Goal: Answer question/provide support

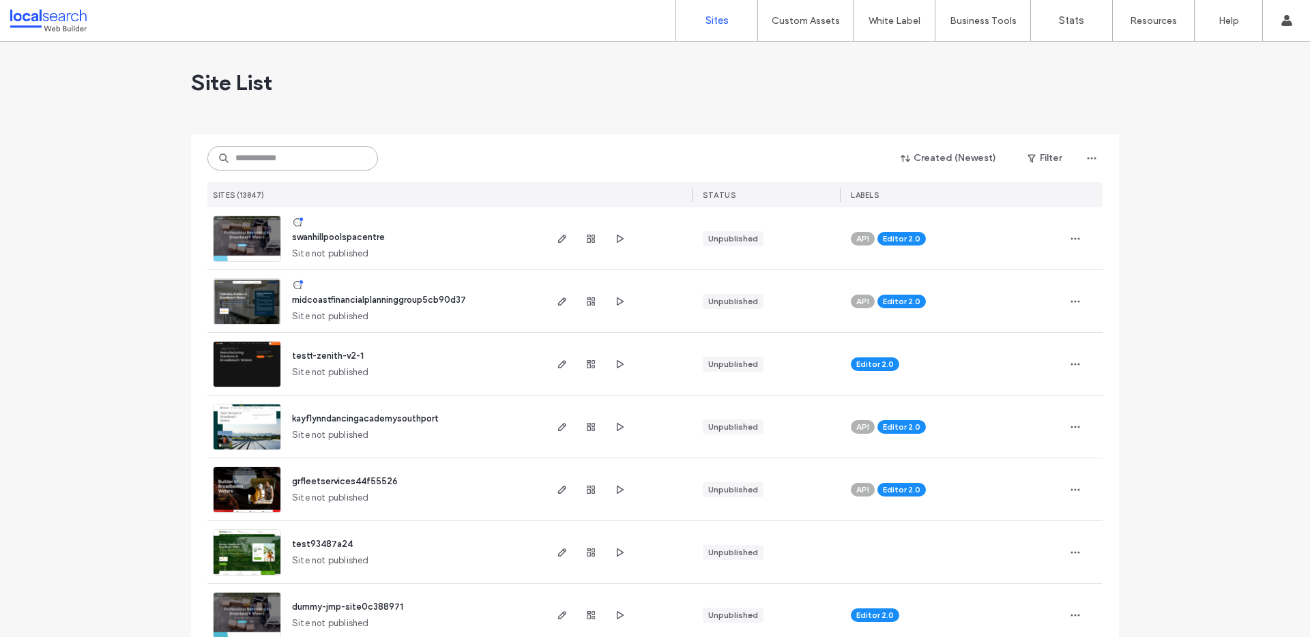
click at [301, 155] on input at bounding box center [292, 158] width 171 height 25
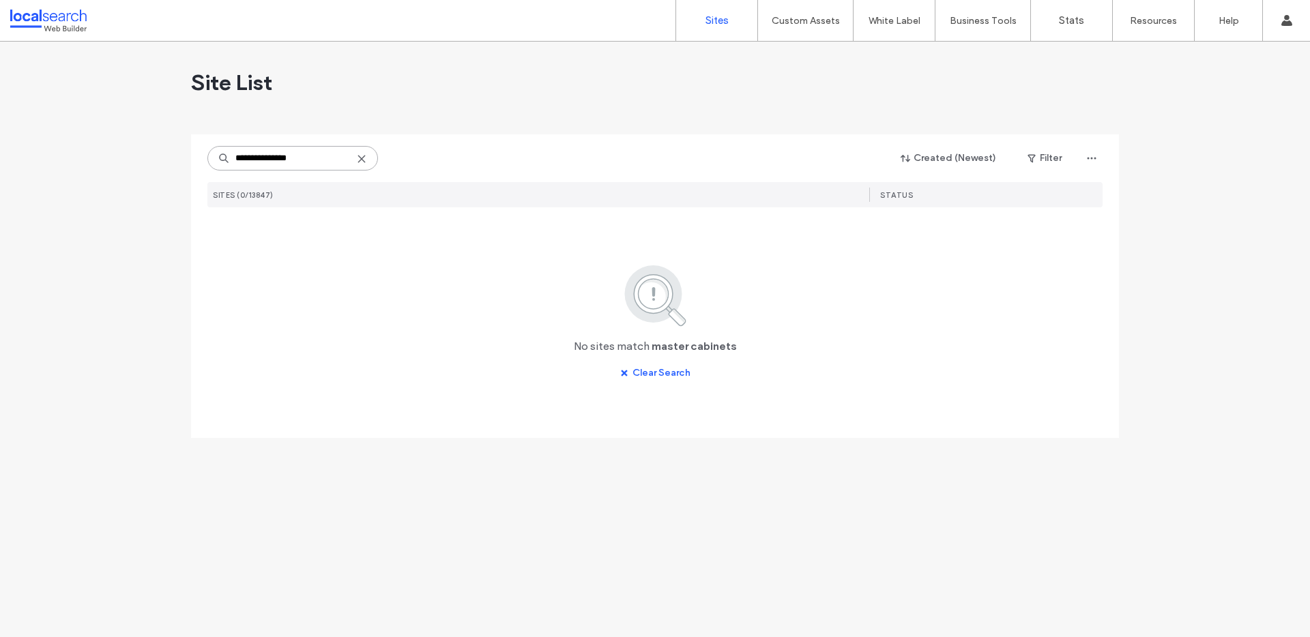
click at [269, 157] on input "**********" at bounding box center [292, 158] width 171 height 25
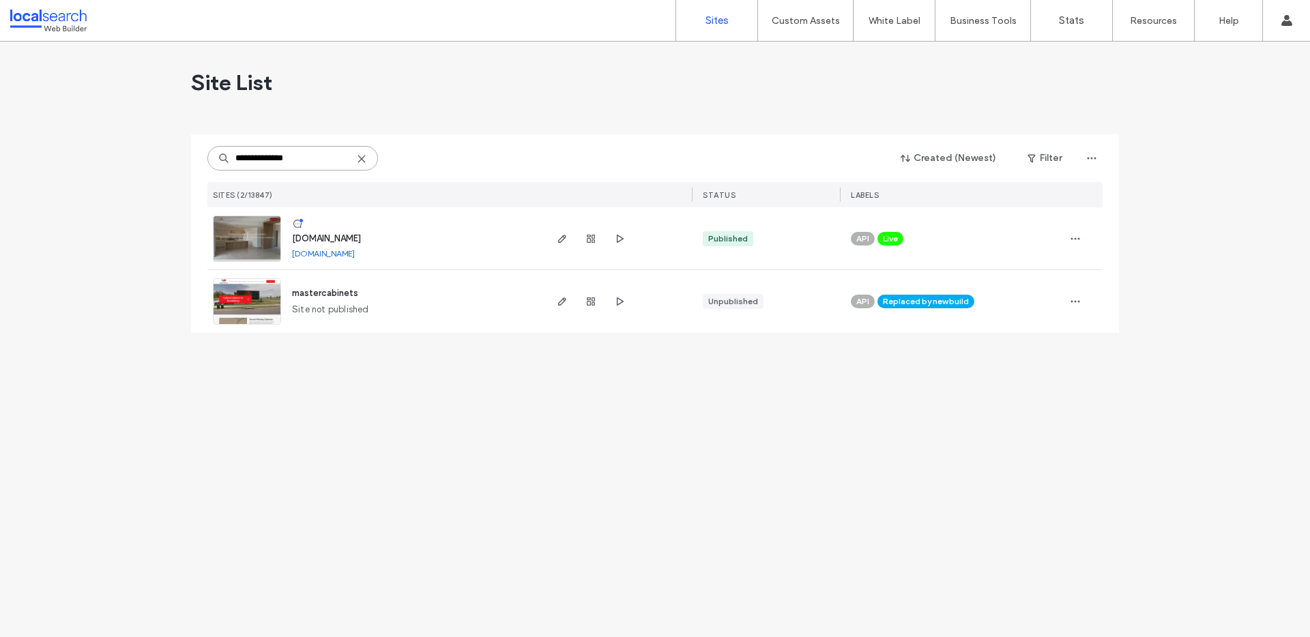
type input "**********"
click at [361, 235] on span "[DOMAIN_NAME]" at bounding box center [326, 238] width 69 height 10
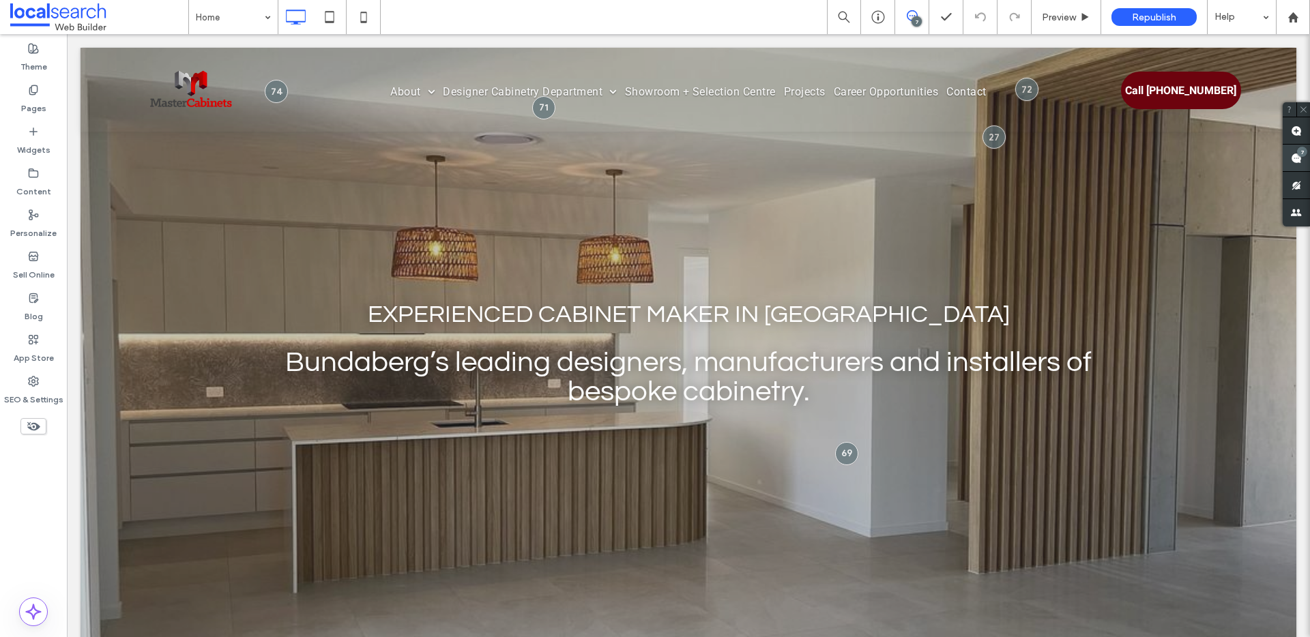
click at [1298, 156] on use at bounding box center [1296, 158] width 11 height 11
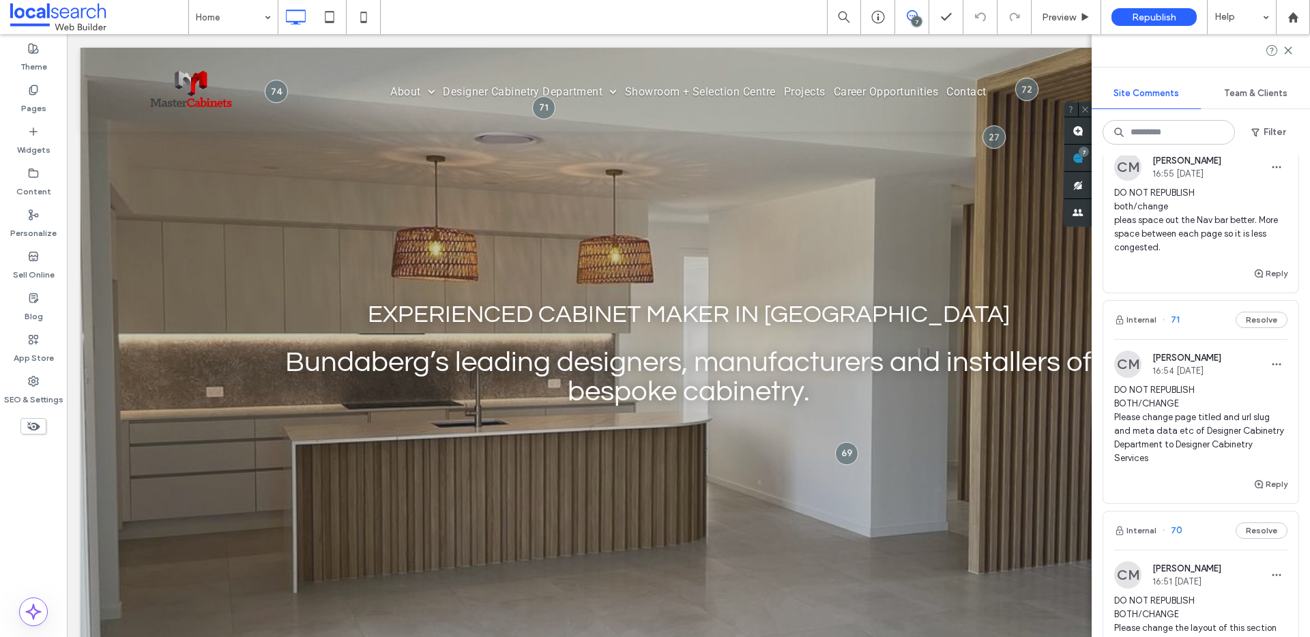
scroll to position [575, 0]
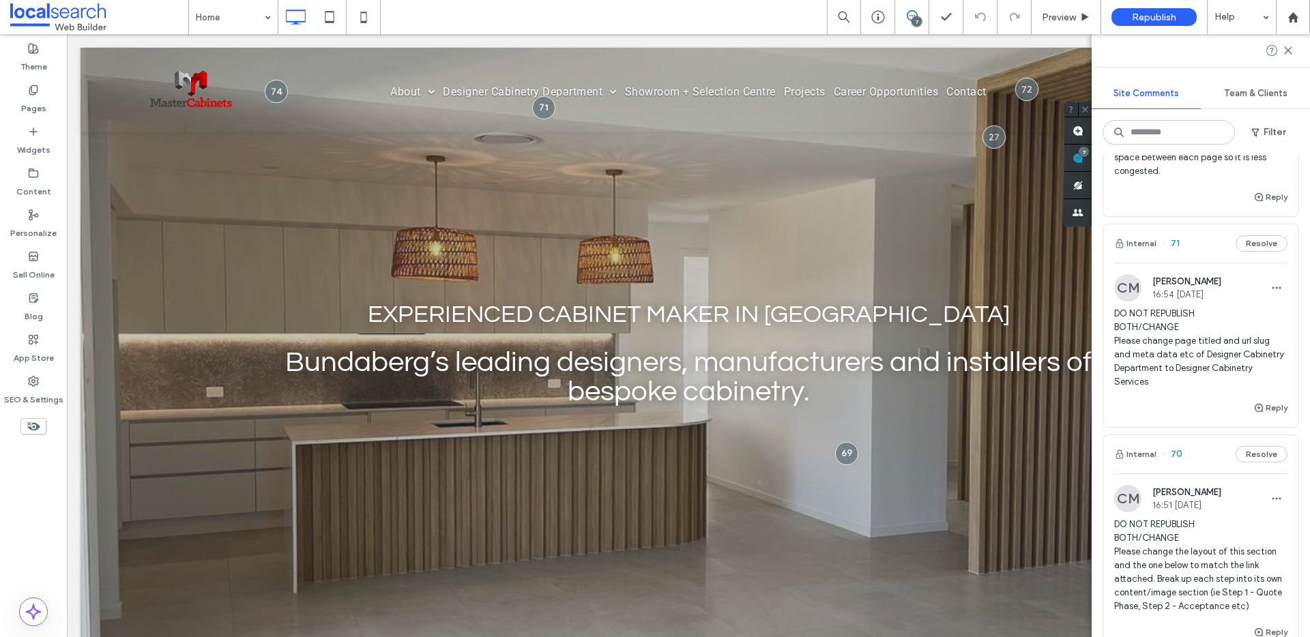
click at [1176, 460] on span "70" at bounding box center [1172, 454] width 20 height 14
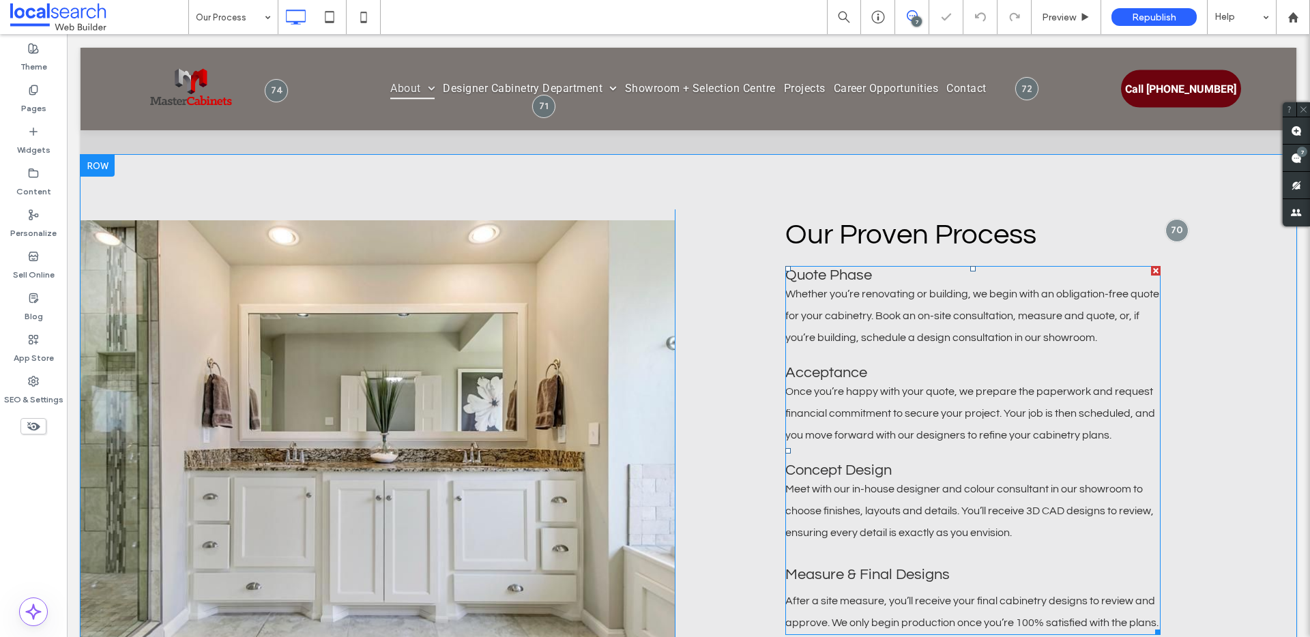
scroll to position [797, 0]
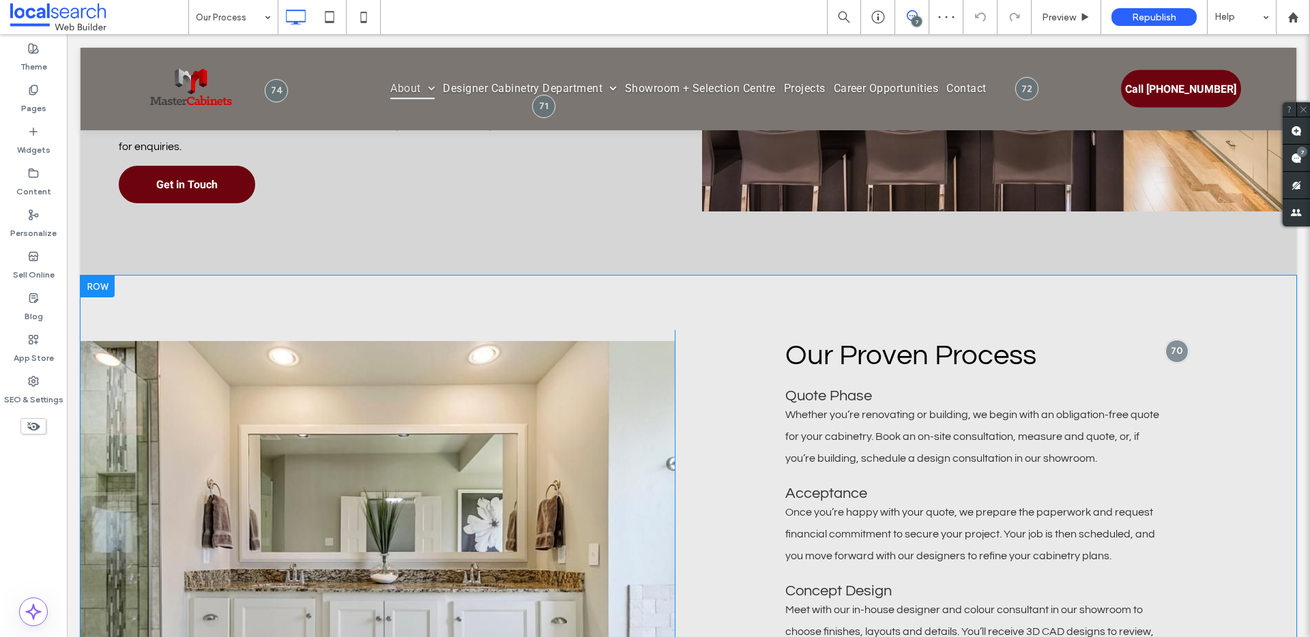
click at [1181, 354] on div "Our Proven Process Quote Phase Whether you’re renovating or building, we begin …" at bounding box center [972, 574] width 594 height 488
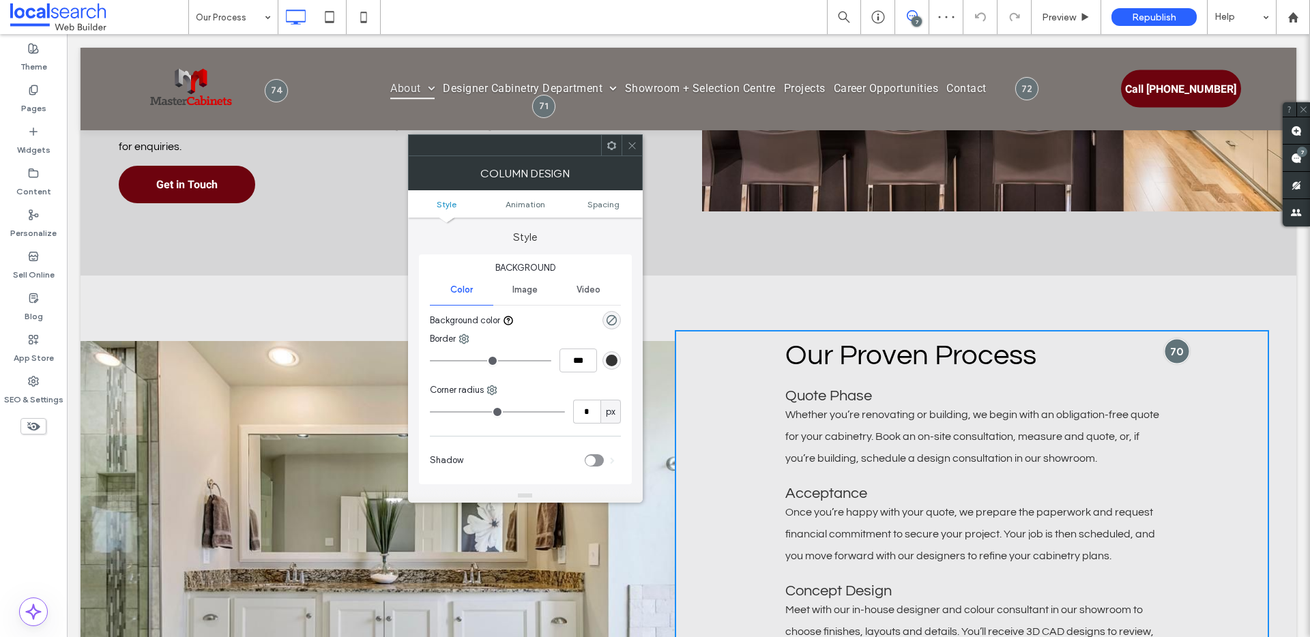
click at [1165, 348] on div at bounding box center [1176, 350] width 25 height 25
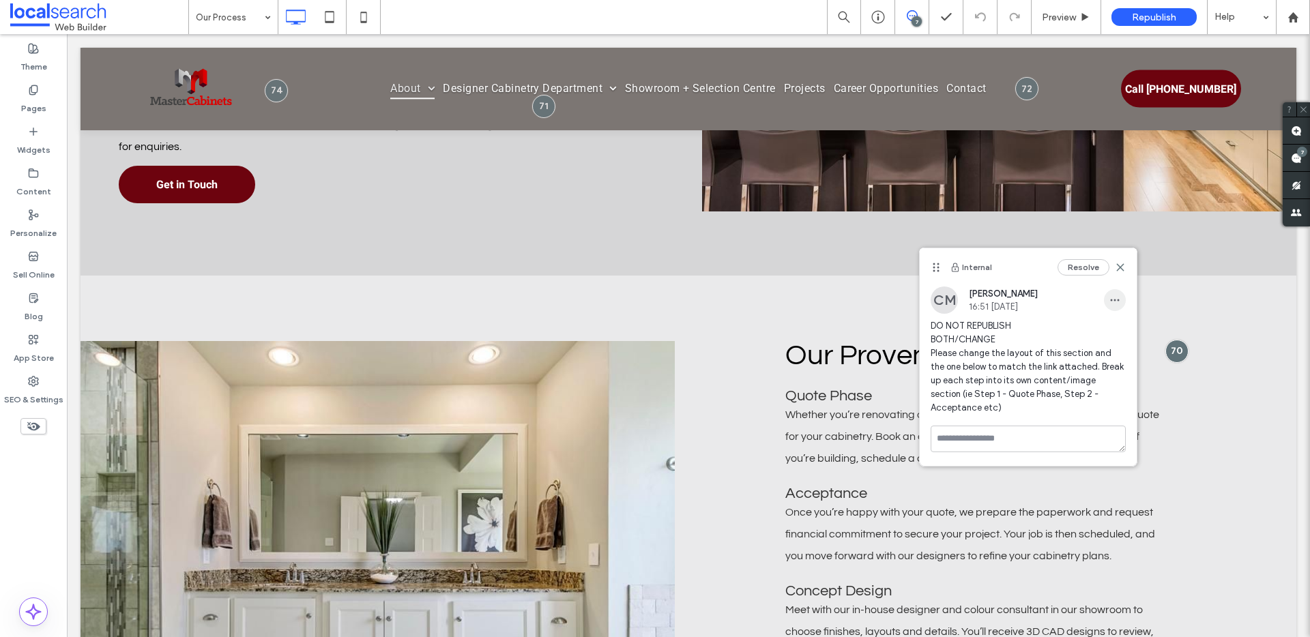
click at [1111, 308] on span "button" at bounding box center [1115, 300] width 22 height 22
click at [1114, 306] on span "button" at bounding box center [1115, 300] width 22 height 22
click at [1017, 426] on textarea at bounding box center [1027, 439] width 195 height 27
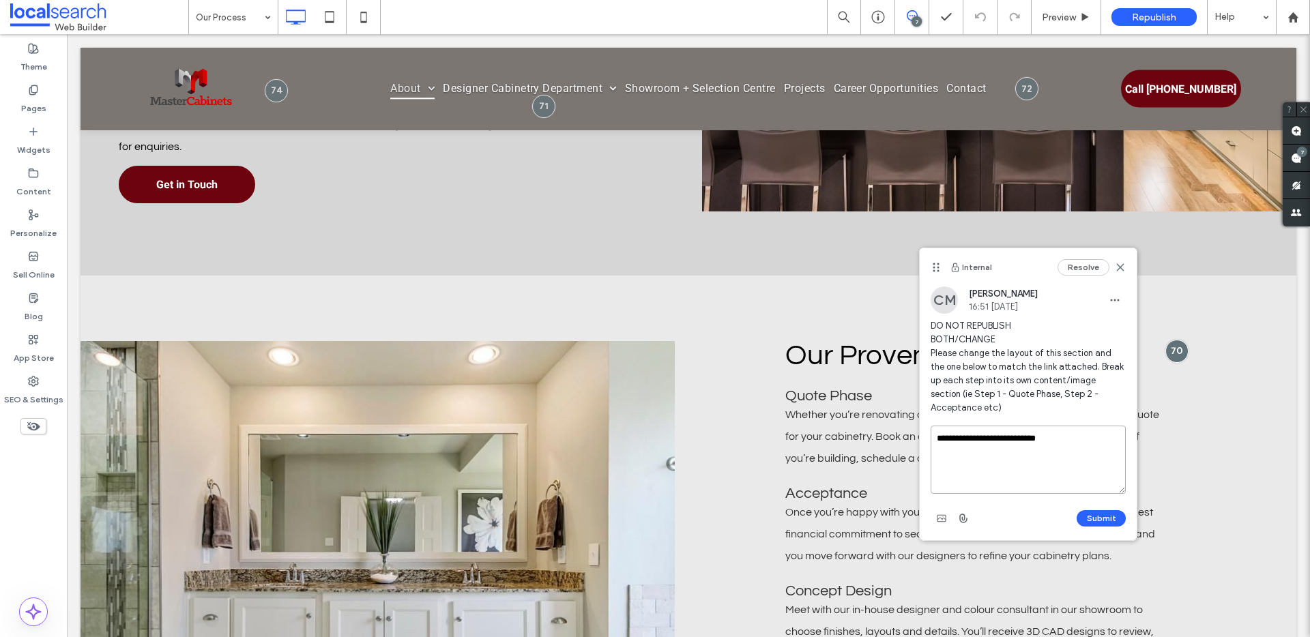
paste textarea "**********"
type textarea "**********"
click at [1105, 510] on button "Submit" at bounding box center [1100, 518] width 49 height 16
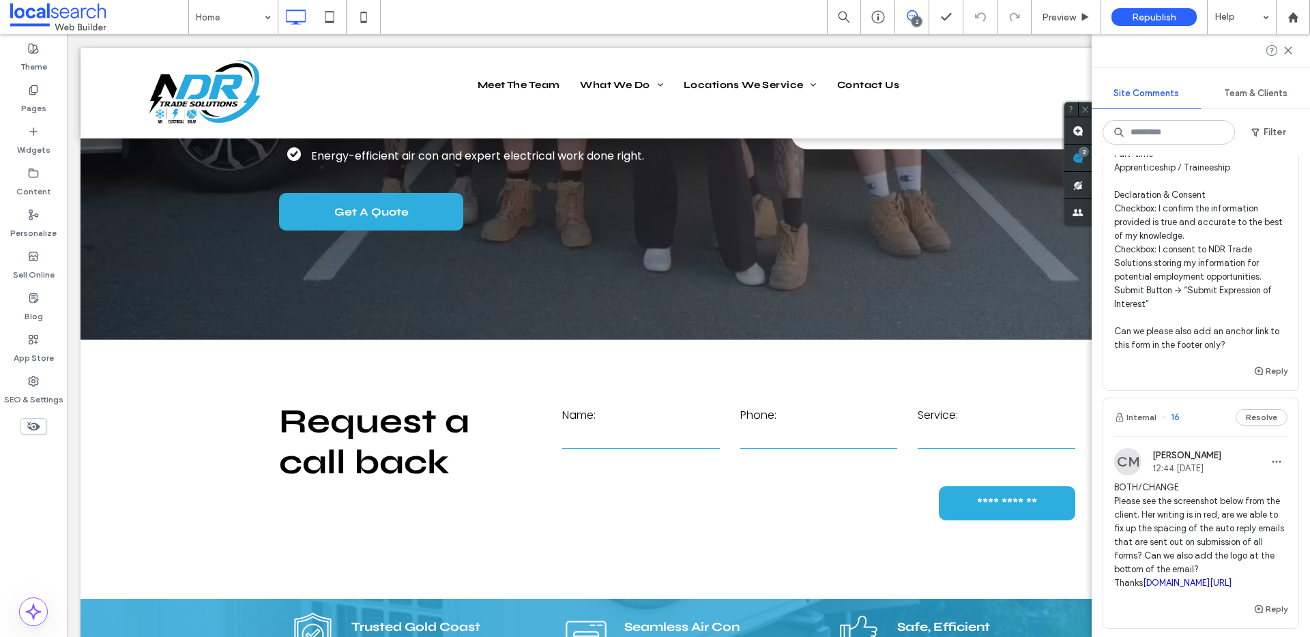
scroll to position [468, 0]
drag, startPoint x: 1219, startPoint y: 348, endPoint x: 1150, endPoint y: 304, distance: 81.6
click at [1150, 304] on span at bounding box center [1200, 68] width 173 height 573
click at [1216, 355] on div at bounding box center [655, 318] width 1310 height 637
click at [1227, 348] on div at bounding box center [655, 318] width 1310 height 637
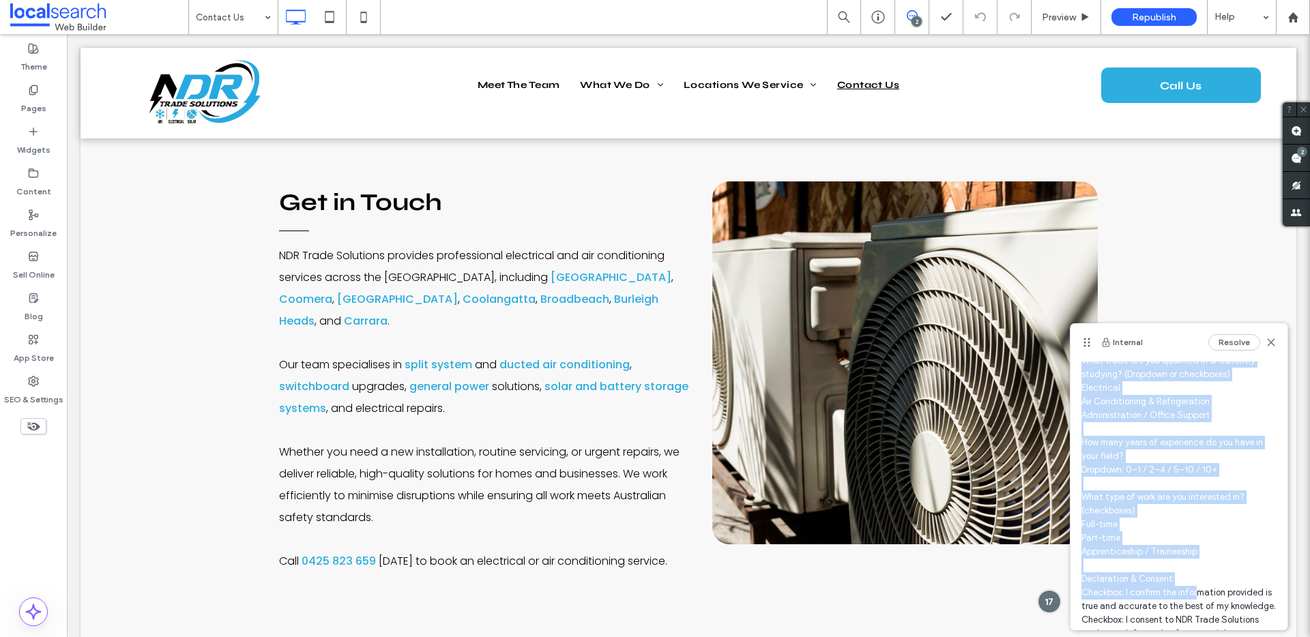
scroll to position [362, 0]
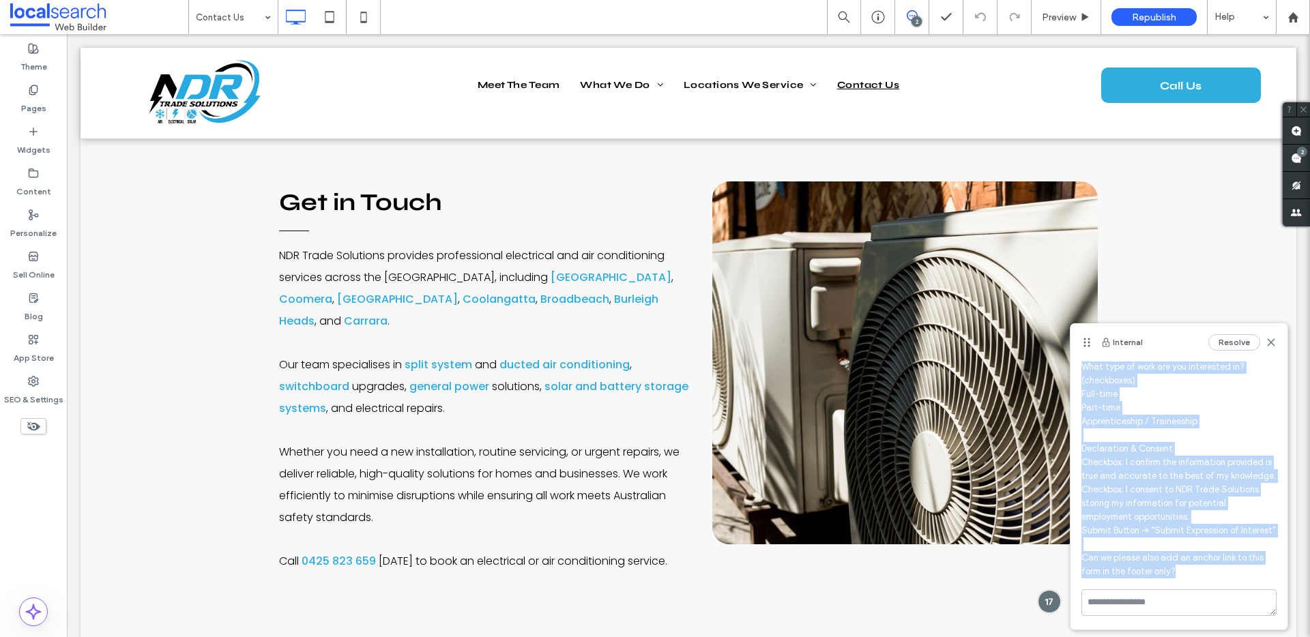
drag, startPoint x: 1085, startPoint y: 403, endPoint x: 1213, endPoint y: 571, distance: 211.6
click at [1213, 571] on span at bounding box center [1178, 326] width 195 height 505
copy span "BOTH/CHANGE Can we please add a 'work with us' section under the 'get in touch'…"
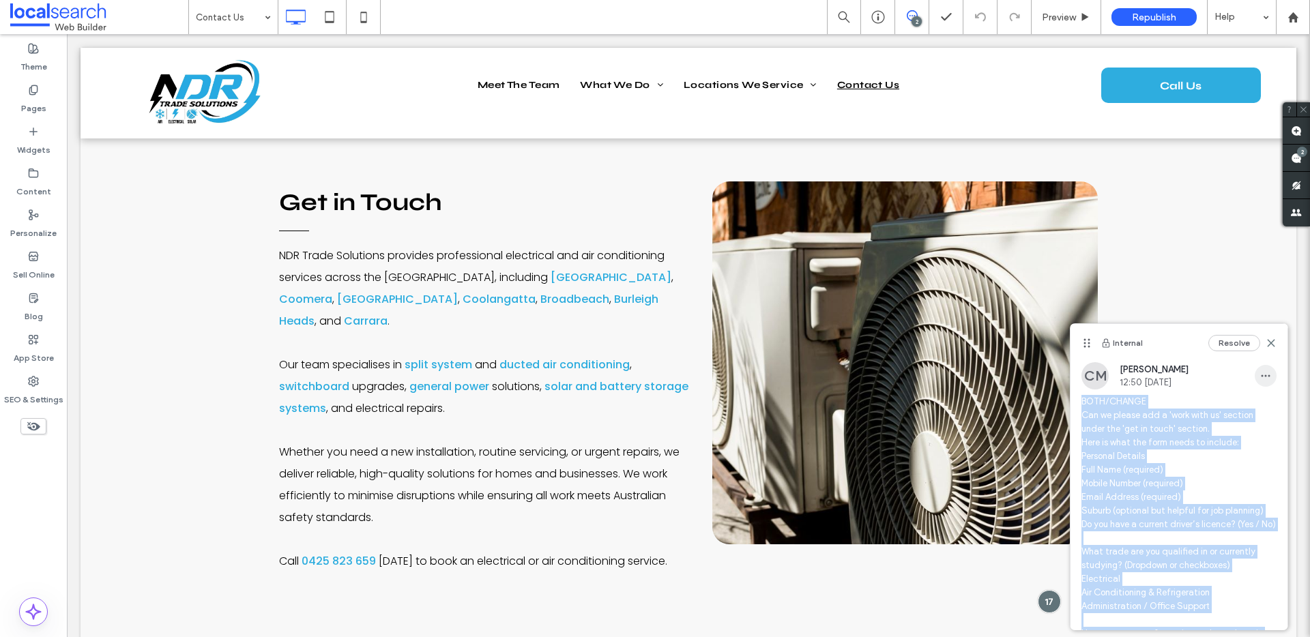
click at [1261, 369] on span "button" at bounding box center [1265, 376] width 22 height 22
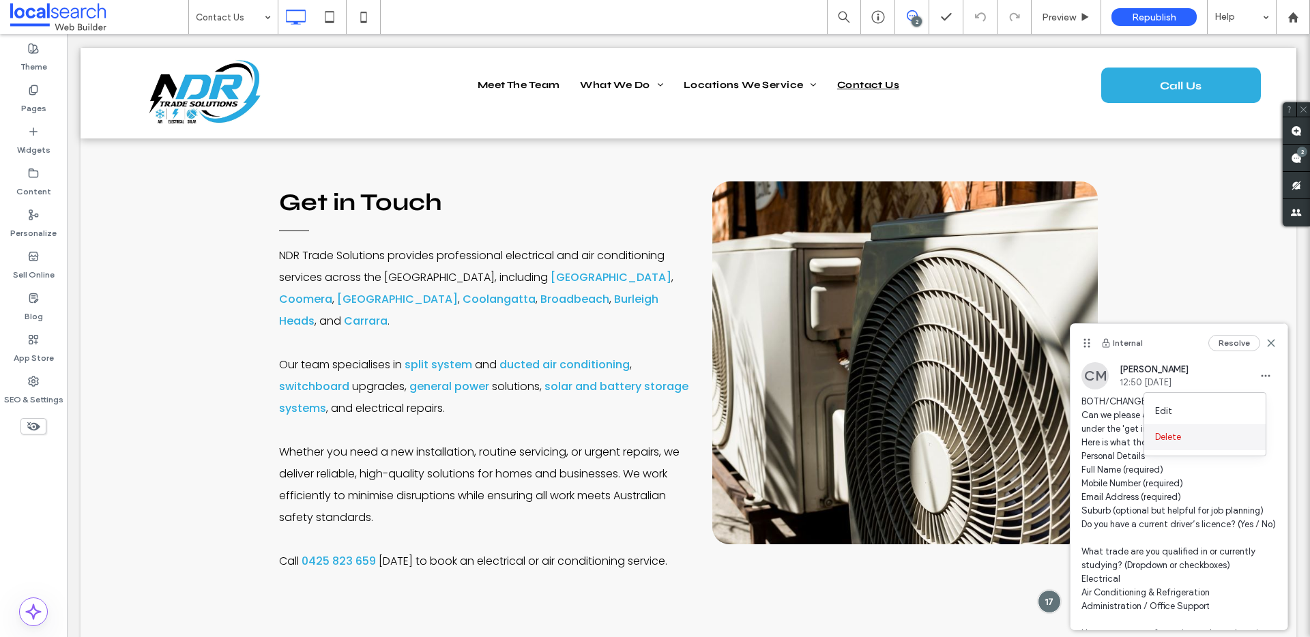
click at [1178, 439] on span "Delete" at bounding box center [1168, 437] width 26 height 14
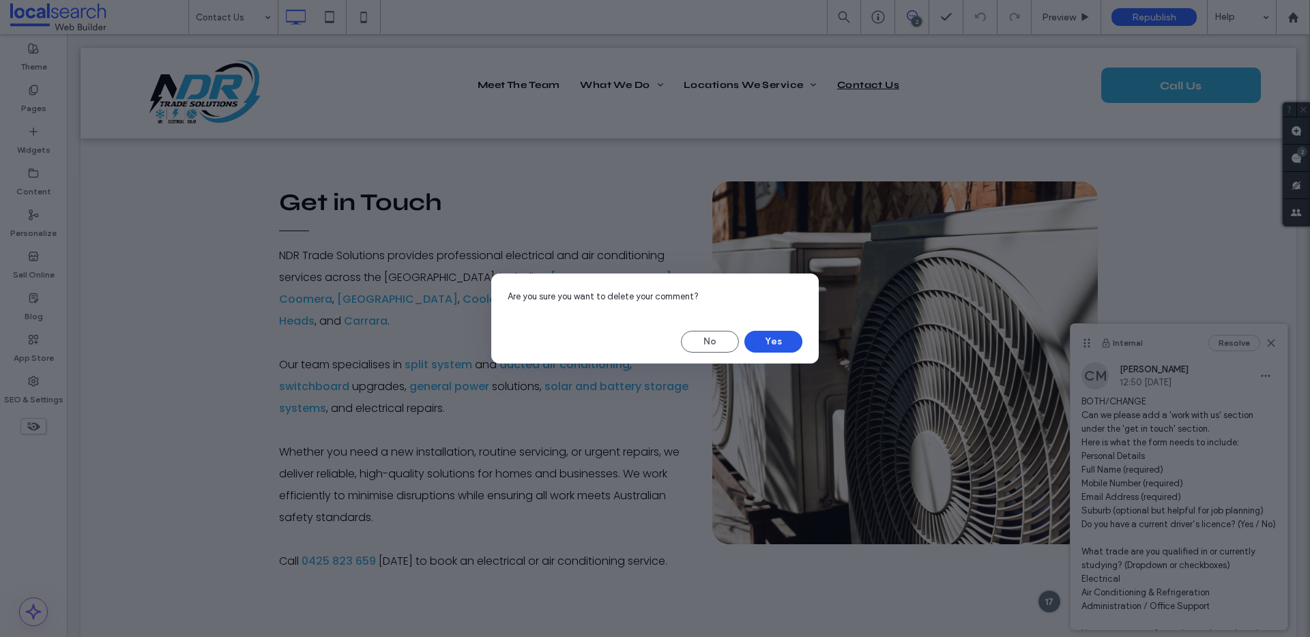
click at [793, 340] on button "Yes" at bounding box center [773, 342] width 58 height 22
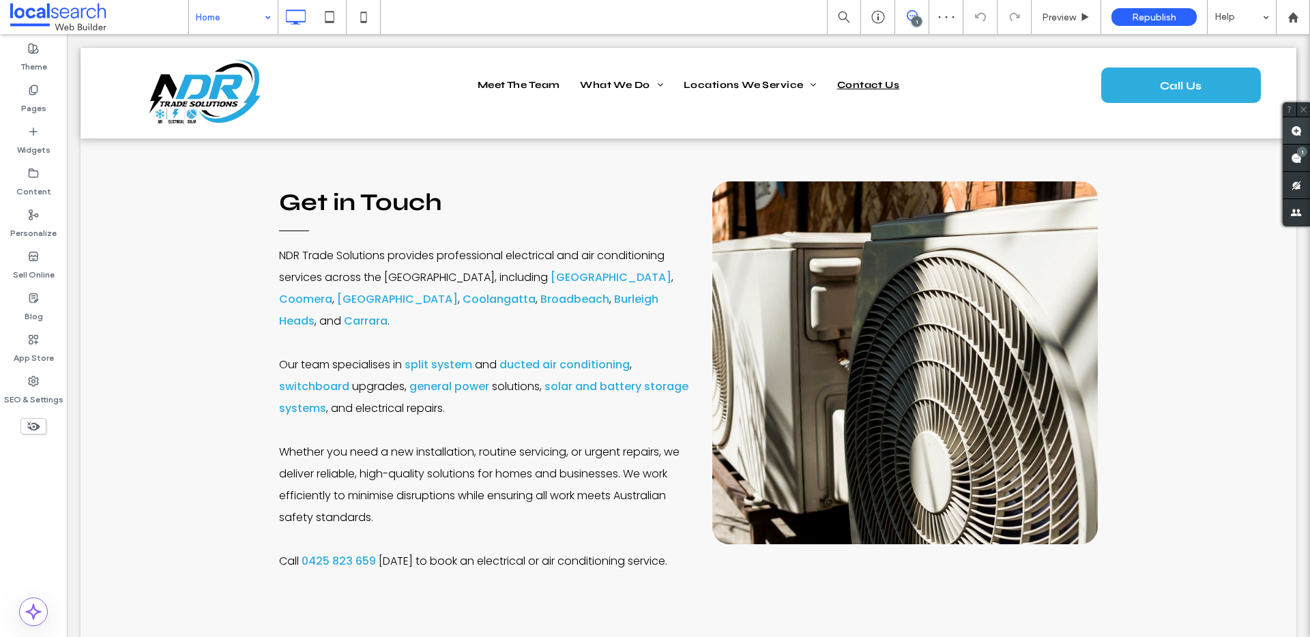
click at [1295, 134] on use at bounding box center [1296, 131] width 11 height 11
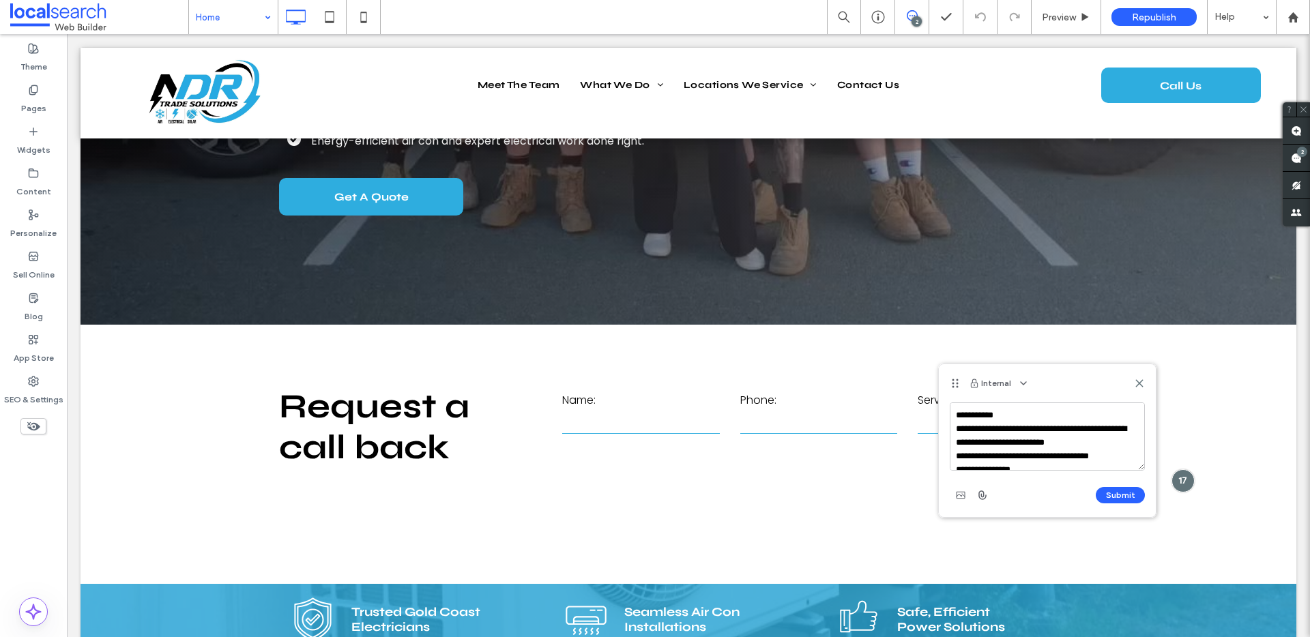
drag, startPoint x: 1016, startPoint y: 432, endPoint x: 1038, endPoint y: 429, distance: 21.3
click at [1038, 429] on textarea "**********" at bounding box center [1047, 436] width 195 height 68
drag, startPoint x: 1058, startPoint y: 464, endPoint x: 939, endPoint y: 441, distance: 121.5
click at [939, 441] on div "Submit" at bounding box center [1047, 459] width 217 height 115
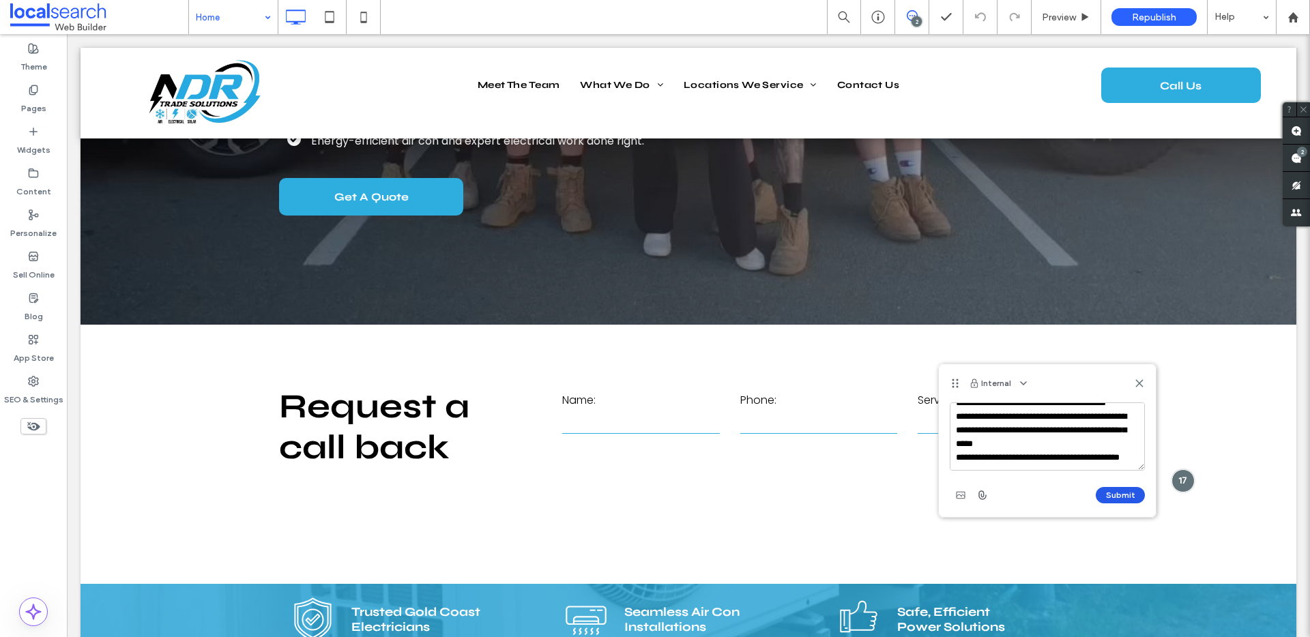
scroll to position [490, 0]
type textarea "**********"
click at [1136, 499] on button "Submit" at bounding box center [1119, 495] width 49 height 16
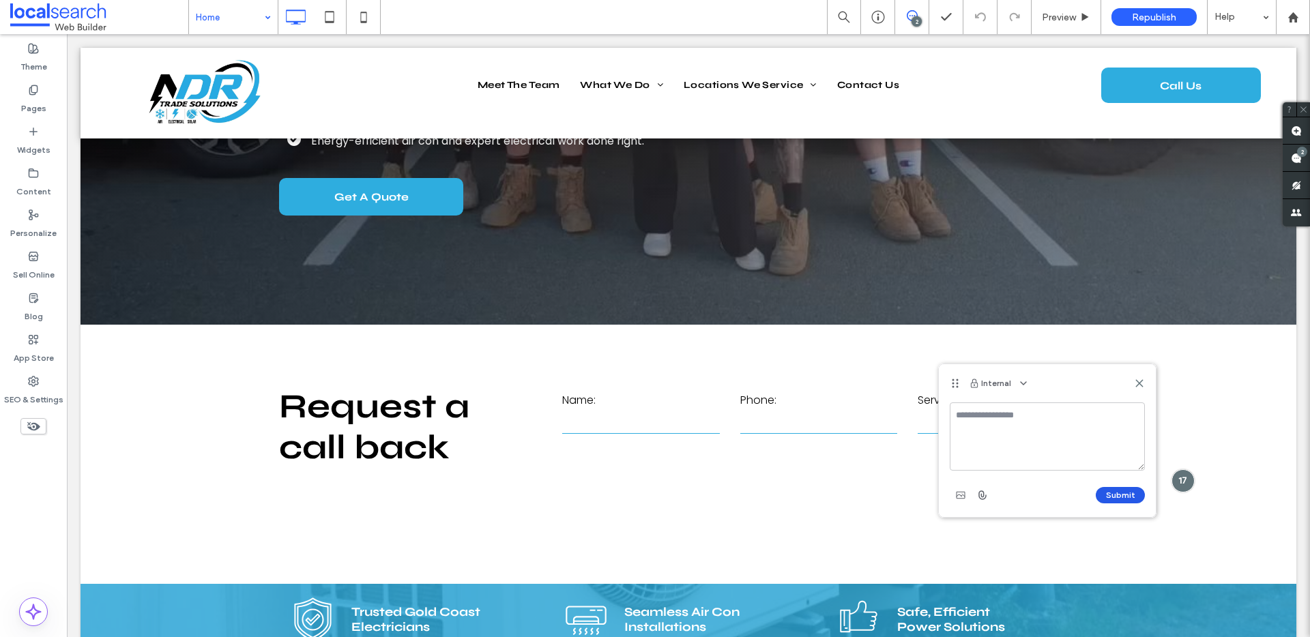
scroll to position [0, 0]
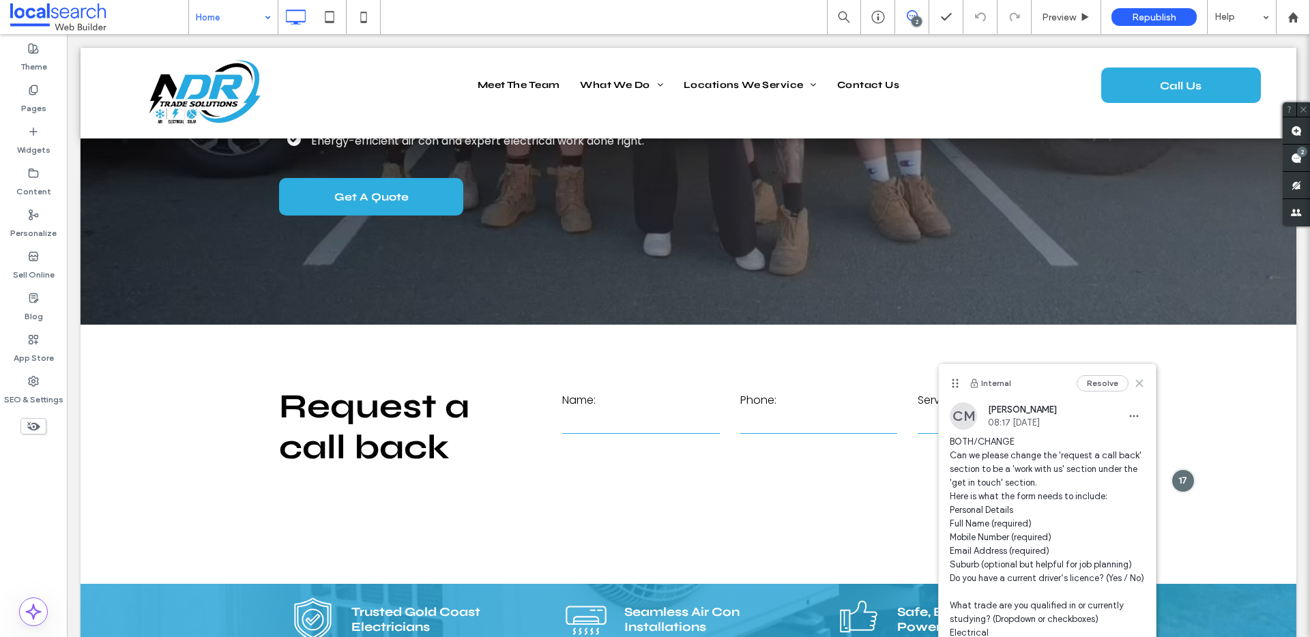
click at [1134, 384] on icon at bounding box center [1139, 383] width 11 height 11
